Goal: Information Seeking & Learning: Learn about a topic

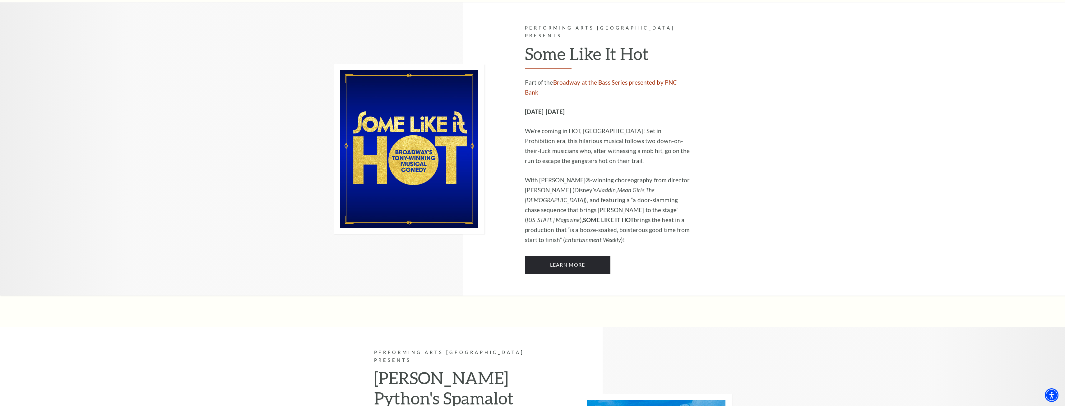
scroll to position [3142, 0]
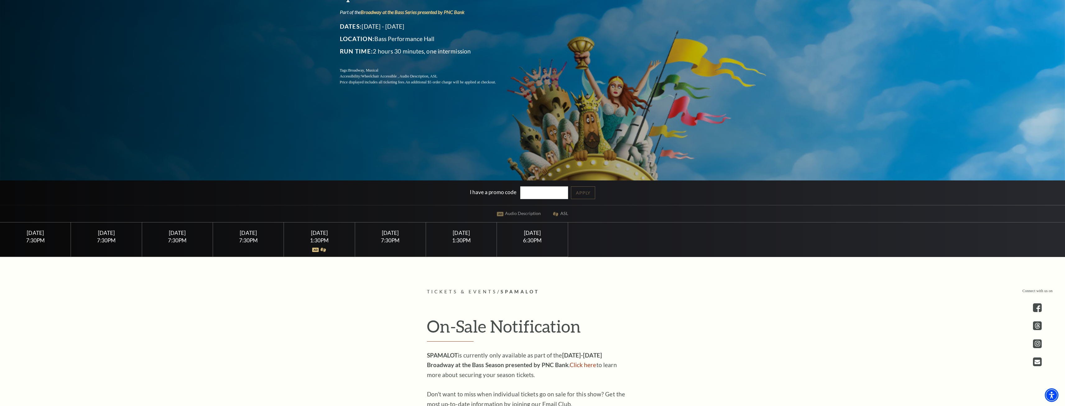
scroll to position [156, 0]
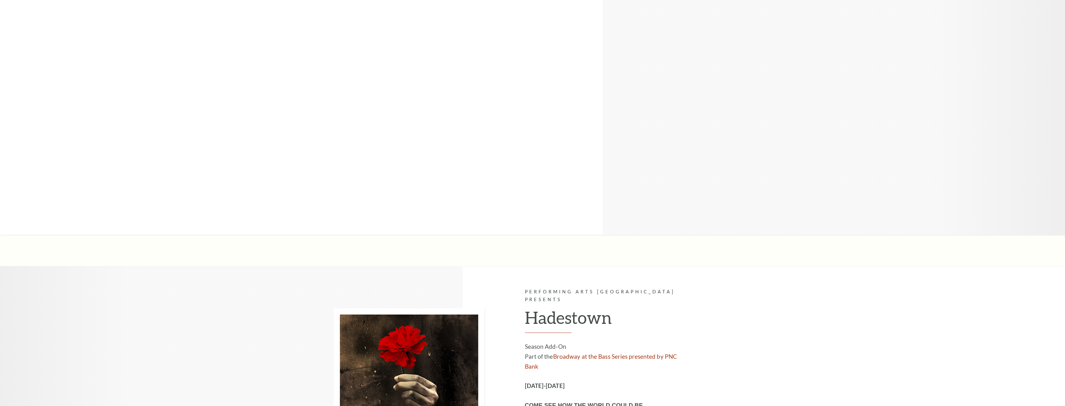
scroll to position [3142, 0]
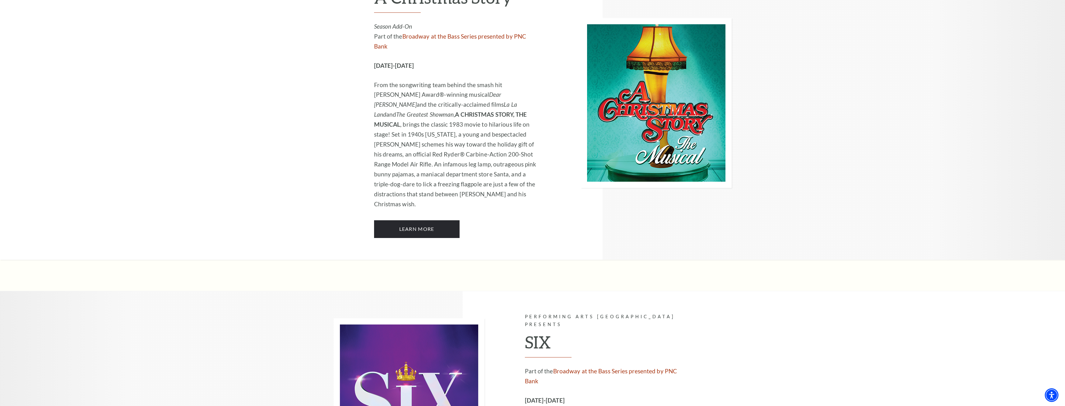
scroll to position [2271, 0]
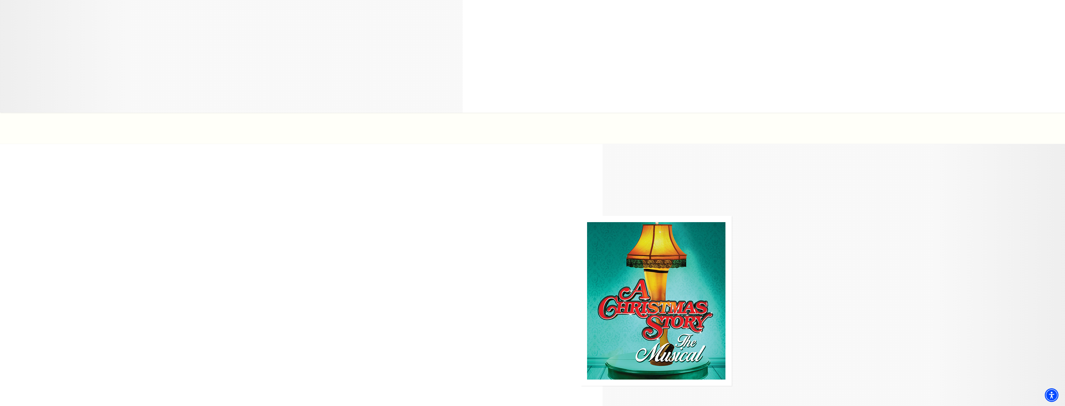
scroll to position [2053, 0]
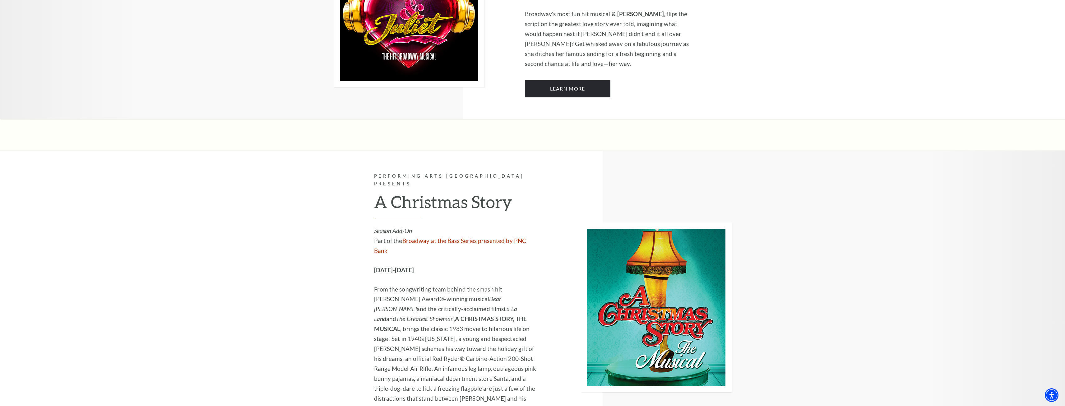
scroll to position [2053, 0]
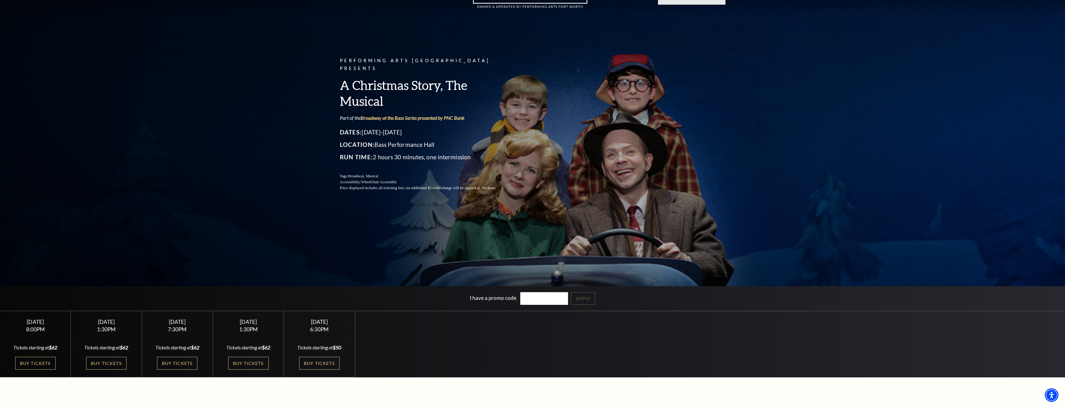
scroll to position [13, 0]
